Goal: Information Seeking & Learning: Learn about a topic

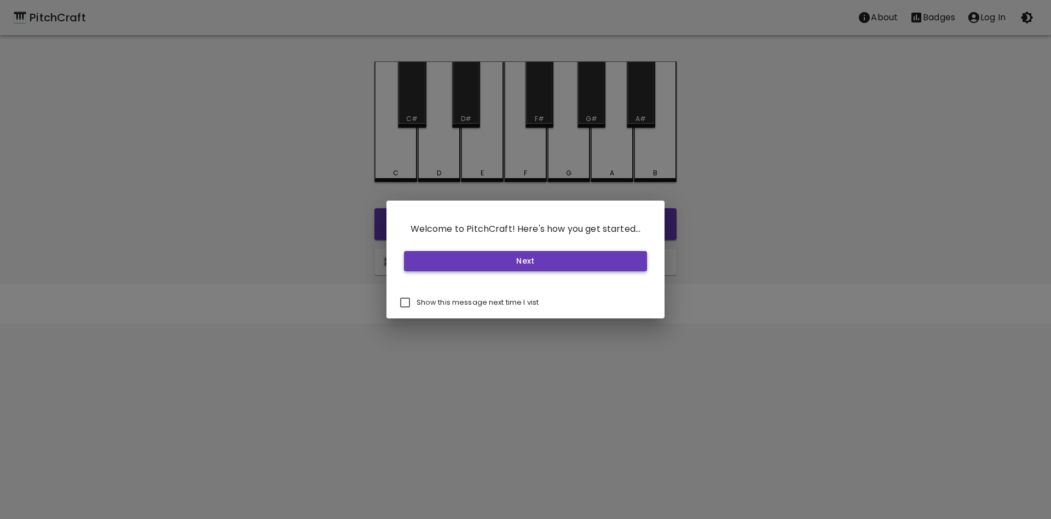
click at [525, 263] on button "Next" at bounding box center [526, 261] width 244 height 20
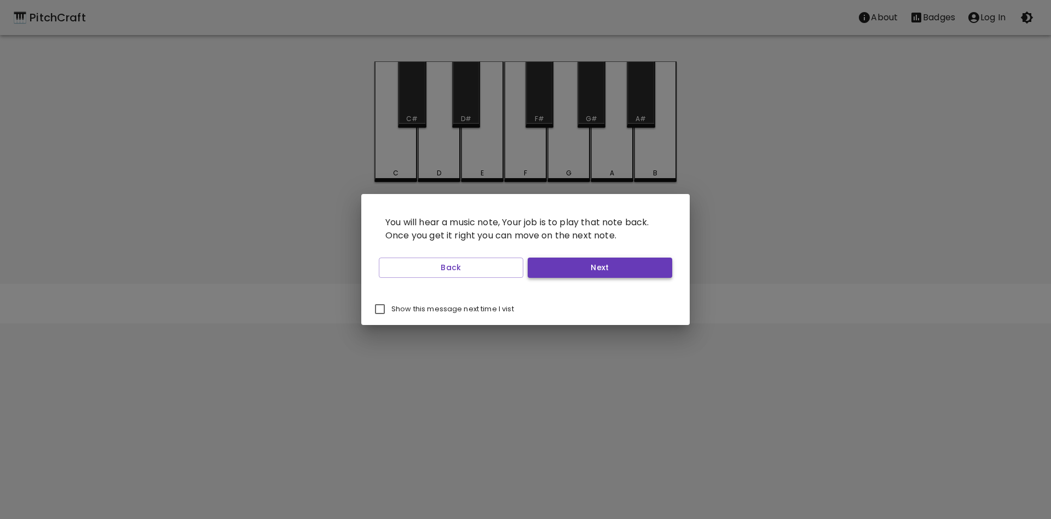
click at [556, 264] on button "Next" at bounding box center [600, 267] width 145 height 20
click at [560, 272] on button "Next" at bounding box center [600, 267] width 145 height 20
click at [564, 266] on button "Next" at bounding box center [600, 267] width 145 height 20
click at [571, 274] on button "Start Playing" at bounding box center [600, 267] width 145 height 20
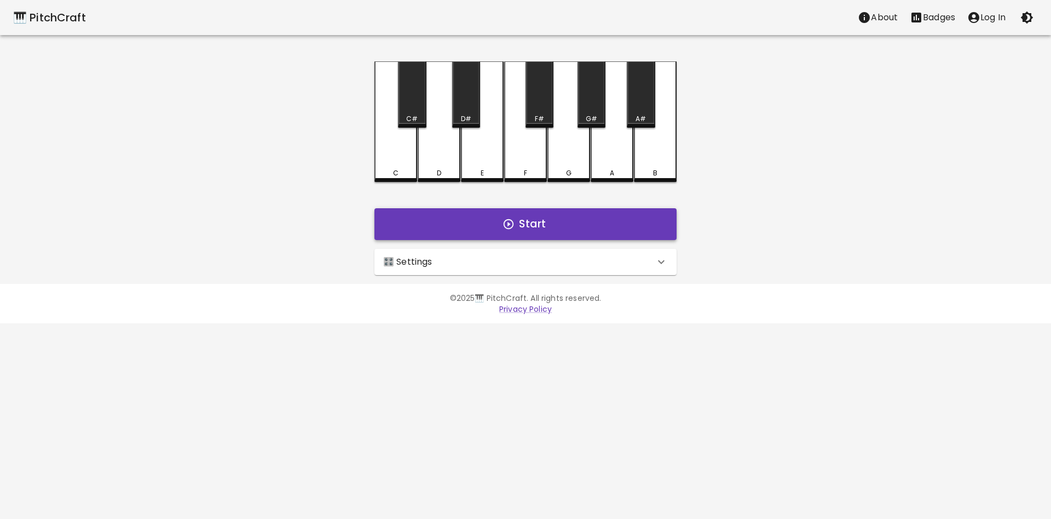
click at [538, 220] on button "Start" at bounding box center [526, 224] width 302 height 32
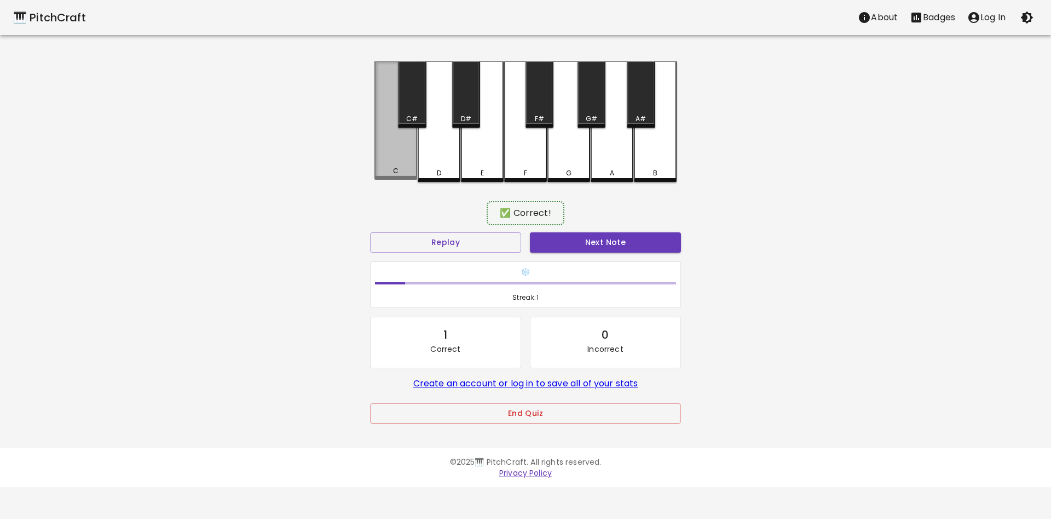
drag, startPoint x: 409, startPoint y: 160, endPoint x: 406, endPoint y: 166, distance: 6.9
click at [407, 165] on div "C" at bounding box center [396, 120] width 43 height 118
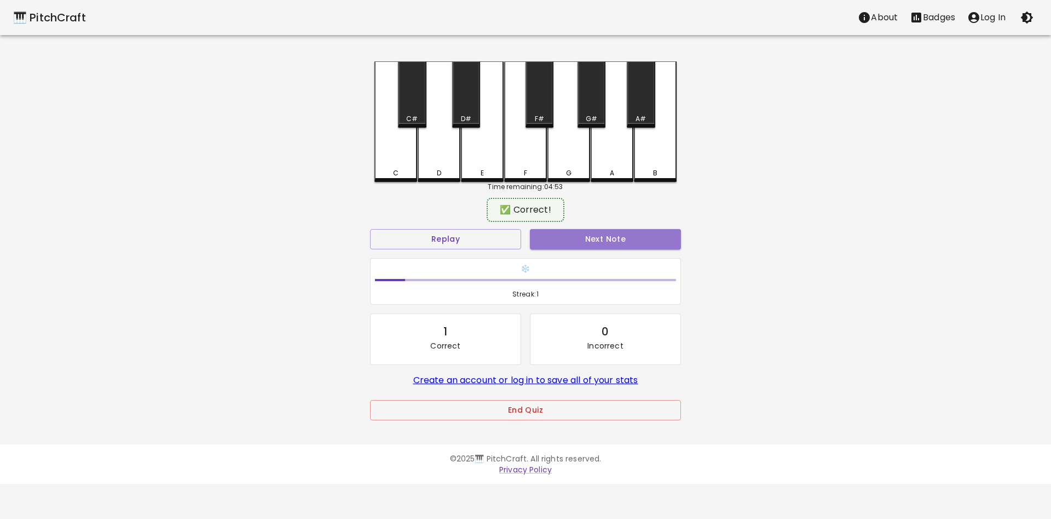
click at [571, 240] on button "Next Note" at bounding box center [605, 239] width 151 height 20
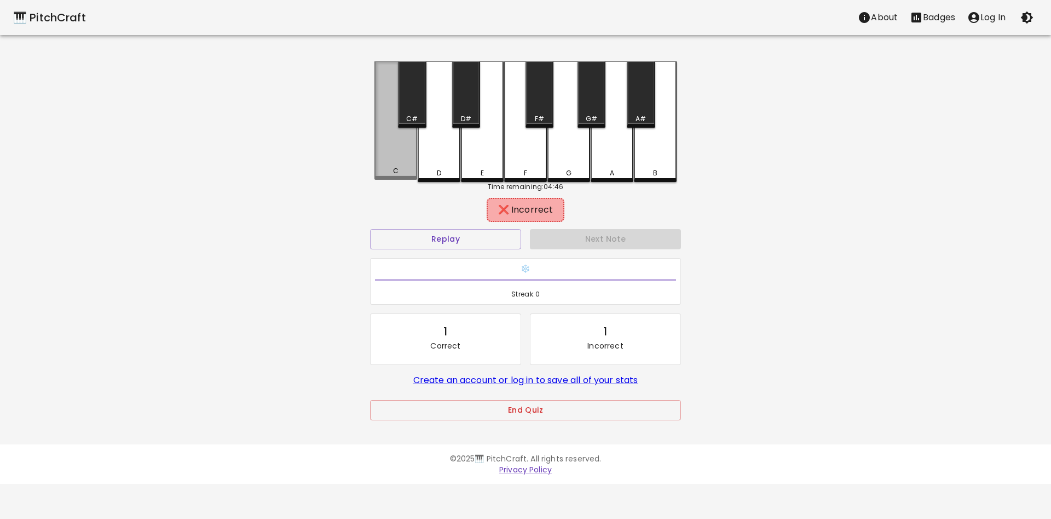
click at [400, 148] on div "C" at bounding box center [396, 120] width 43 height 118
click at [655, 145] on div "B" at bounding box center [655, 121] width 43 height 120
click at [543, 107] on div "F#" at bounding box center [540, 94] width 28 height 66
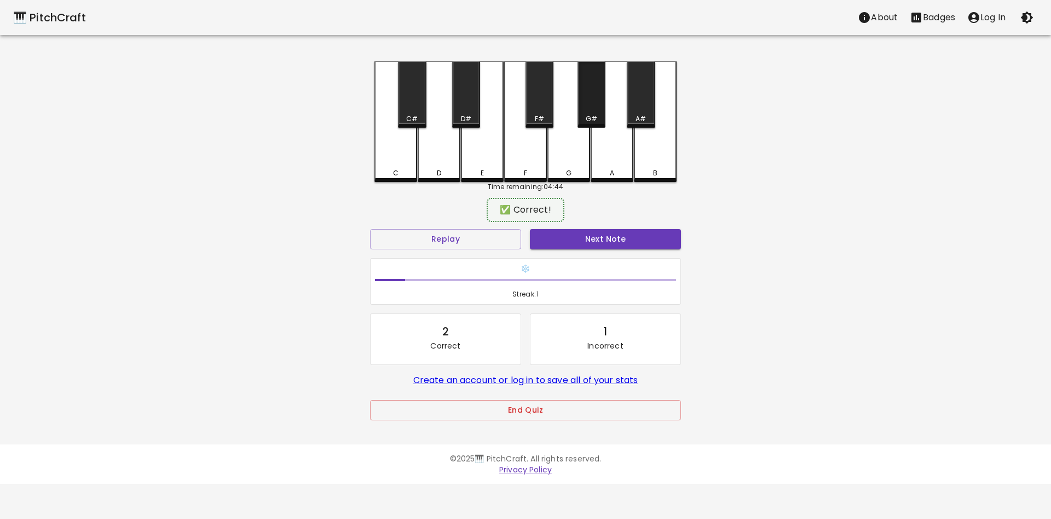
click at [592, 100] on div "G#" at bounding box center [592, 94] width 28 height 66
click at [569, 237] on button "Next Note" at bounding box center [605, 239] width 151 height 20
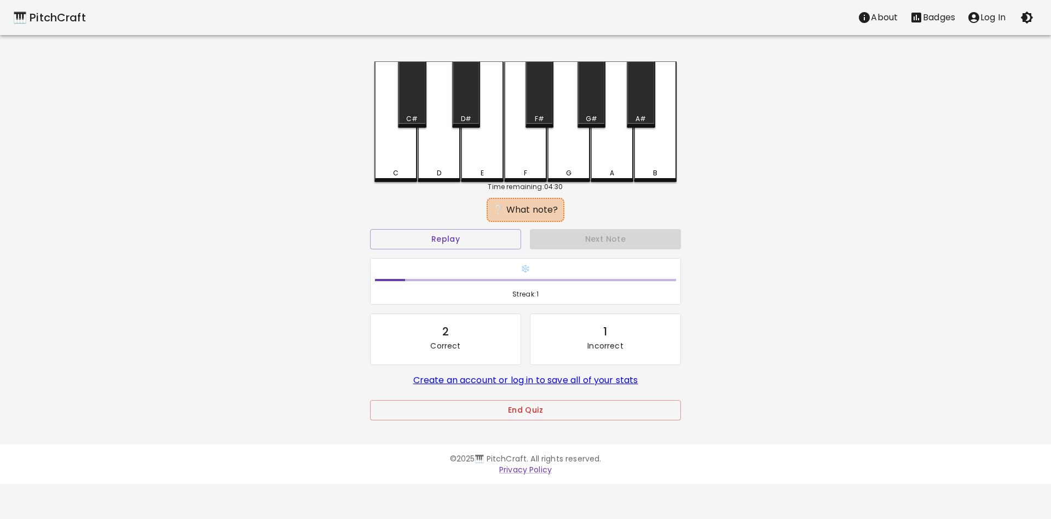
click at [568, 158] on div "G" at bounding box center [569, 121] width 43 height 120
click at [615, 147] on div "A" at bounding box center [612, 121] width 43 height 120
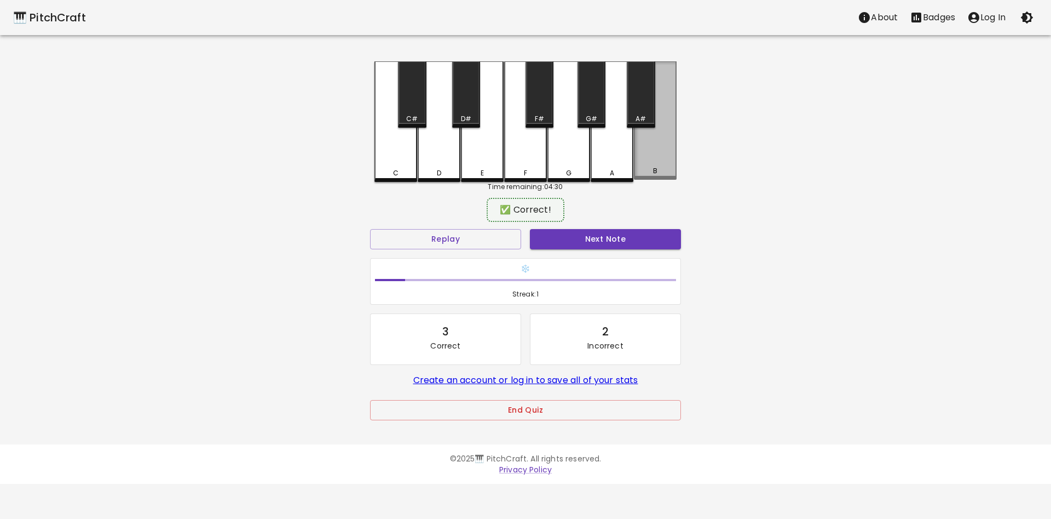
click at [654, 152] on div "B" at bounding box center [655, 120] width 43 height 118
click at [575, 240] on button "Next Note" at bounding box center [605, 239] width 151 height 20
click at [655, 153] on div "B" at bounding box center [655, 120] width 43 height 118
click at [595, 239] on button "Next Note" at bounding box center [605, 239] width 151 height 20
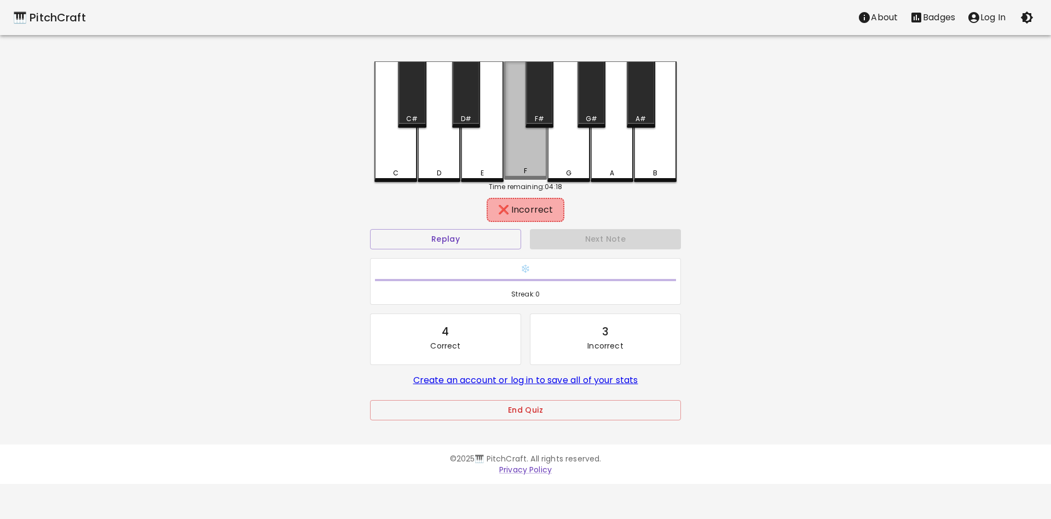
click at [544, 157] on div "F" at bounding box center [525, 120] width 43 height 118
click at [543, 107] on div "F#" at bounding box center [540, 94] width 28 height 66
click at [644, 102] on div "A#" at bounding box center [641, 94] width 28 height 66
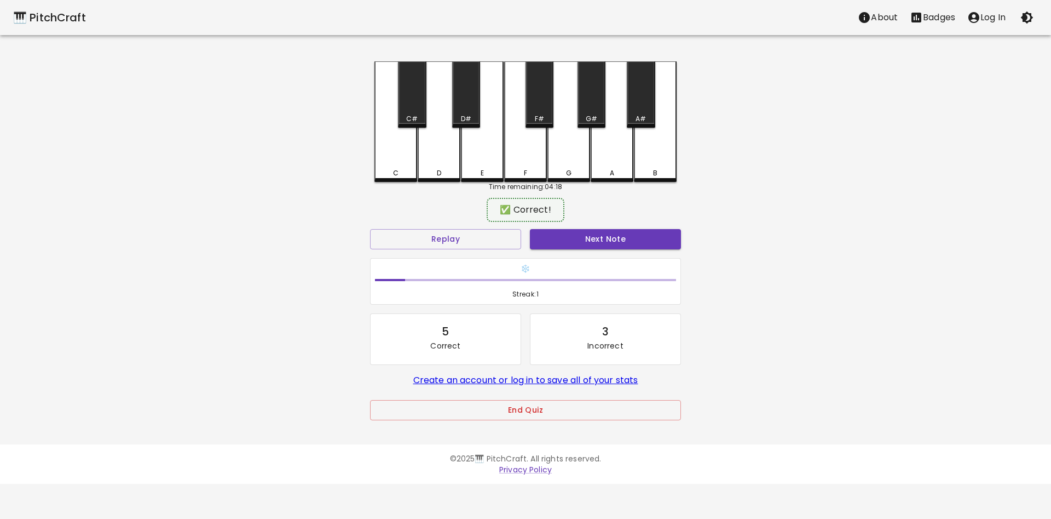
click at [597, 234] on button "Next Note" at bounding box center [605, 239] width 151 height 20
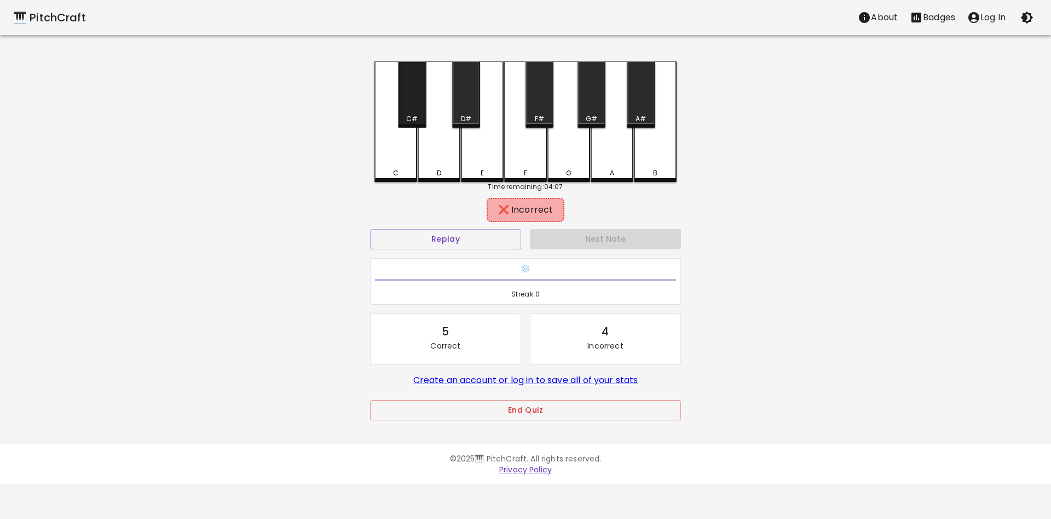
click at [412, 103] on div "C#" at bounding box center [412, 94] width 28 height 66
click at [442, 151] on div "D" at bounding box center [439, 121] width 43 height 120
click at [485, 144] on div "E" at bounding box center [482, 121] width 43 height 120
click at [523, 143] on div "F" at bounding box center [525, 121] width 43 height 120
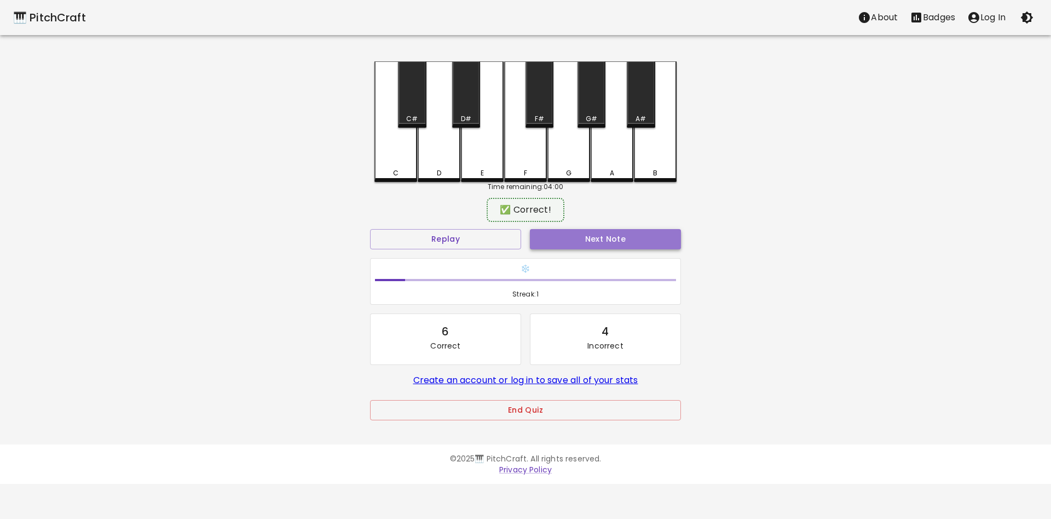
click at [587, 237] on button "Next Note" at bounding box center [605, 239] width 151 height 20
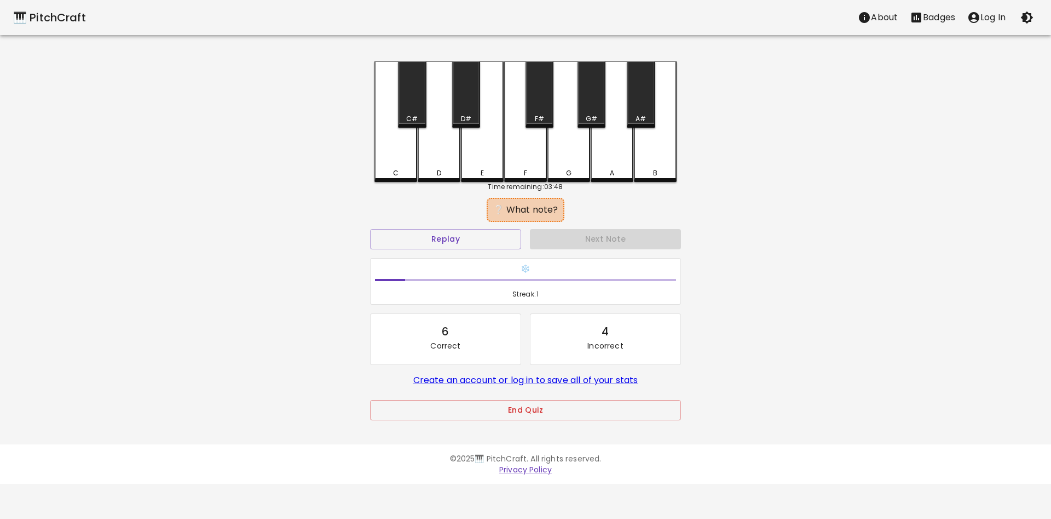
click at [594, 108] on div "G#" at bounding box center [592, 94] width 28 height 66
click at [612, 159] on div "A" at bounding box center [612, 120] width 43 height 118
click at [648, 101] on div "A#" at bounding box center [641, 94] width 28 height 66
click at [659, 146] on div "B" at bounding box center [655, 121] width 43 height 120
click at [880, 14] on p "About" at bounding box center [884, 17] width 27 height 13
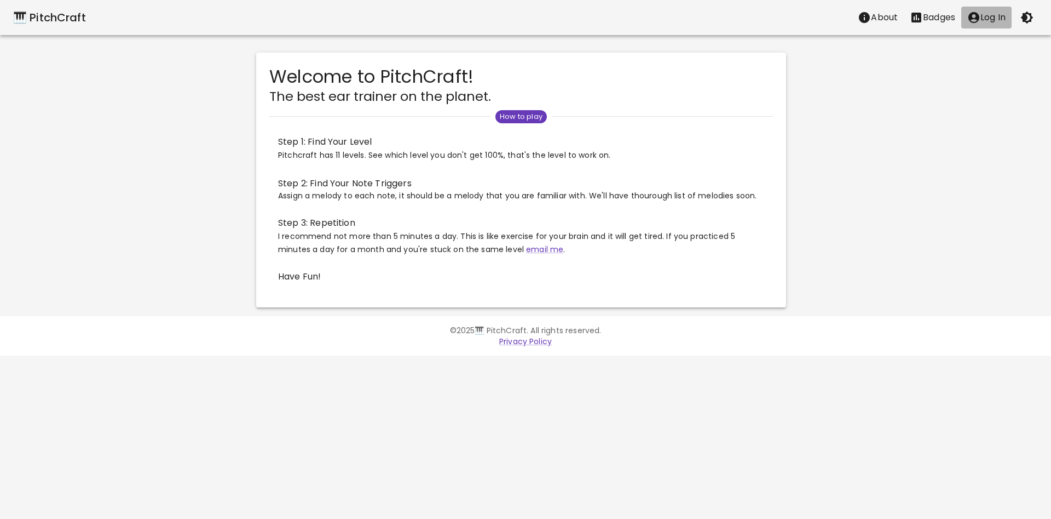
click at [995, 17] on p "Log In" at bounding box center [993, 17] width 25 height 13
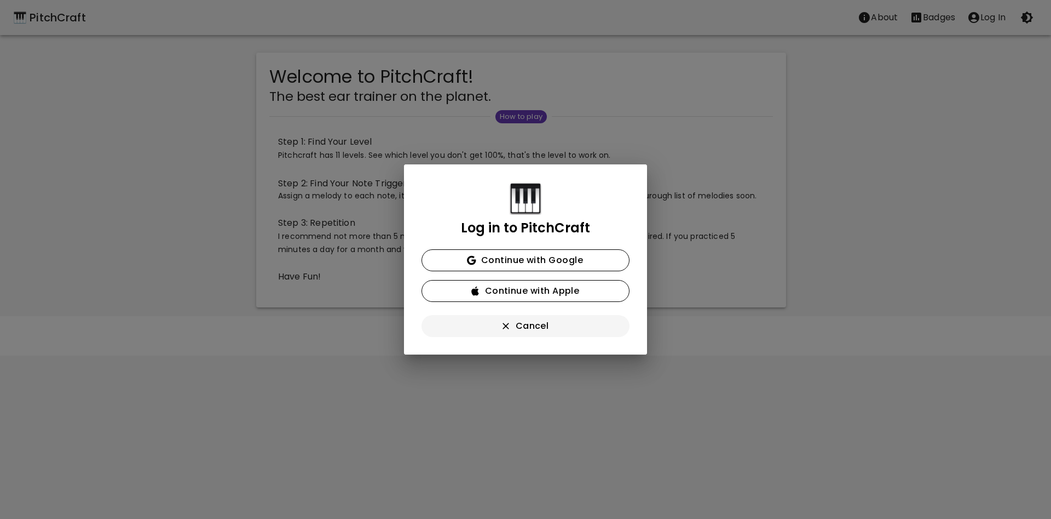
click at [534, 327] on button "Cancel" at bounding box center [526, 326] width 208 height 22
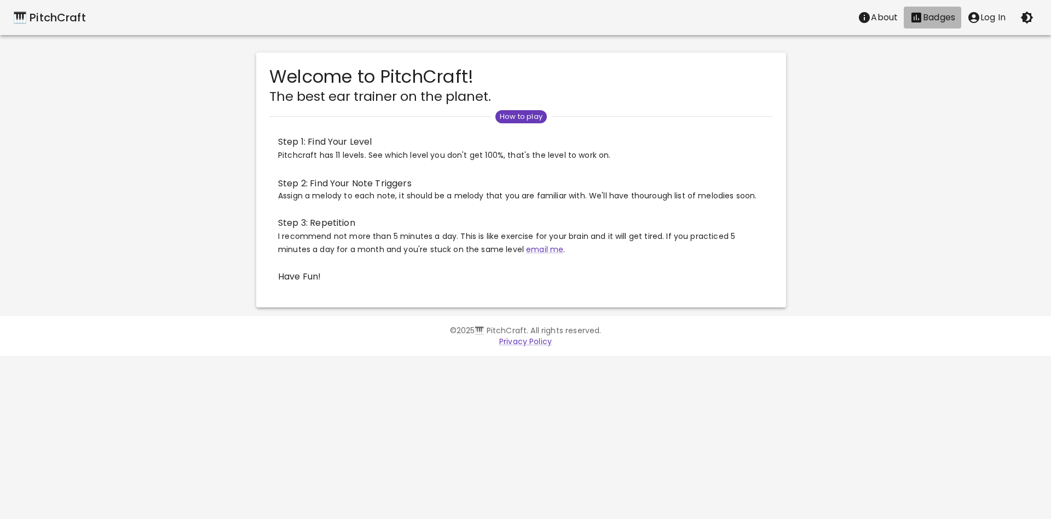
click at [938, 17] on p "Badges" at bounding box center [939, 17] width 32 height 13
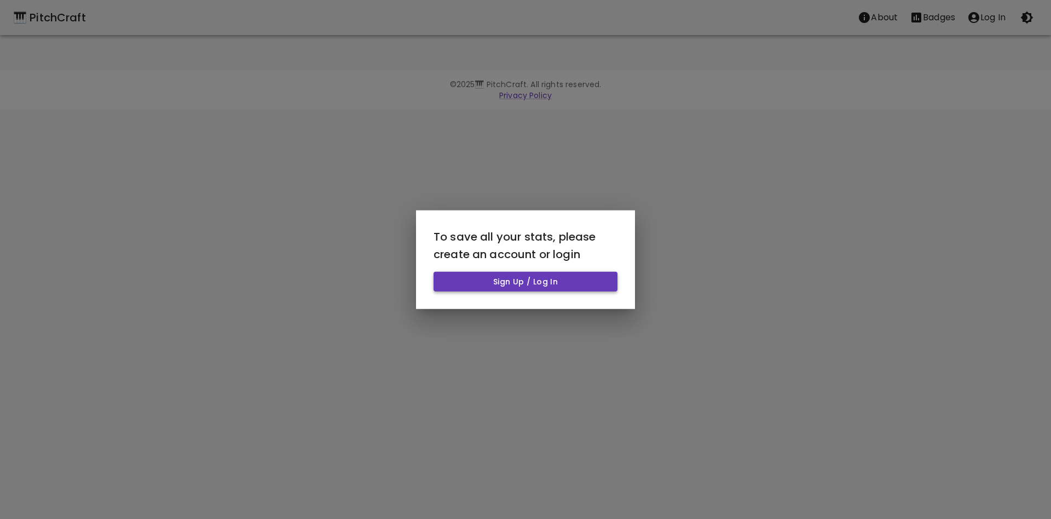
click at [555, 288] on button "Sign Up / Log In" at bounding box center [526, 281] width 184 height 20
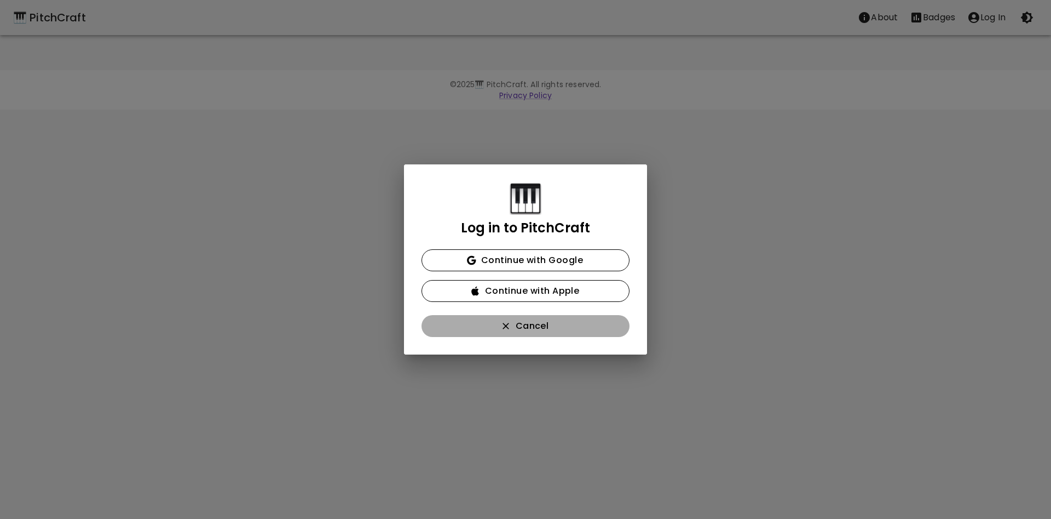
click at [533, 325] on button "Cancel" at bounding box center [526, 326] width 208 height 22
